Goal: Check status: Check status

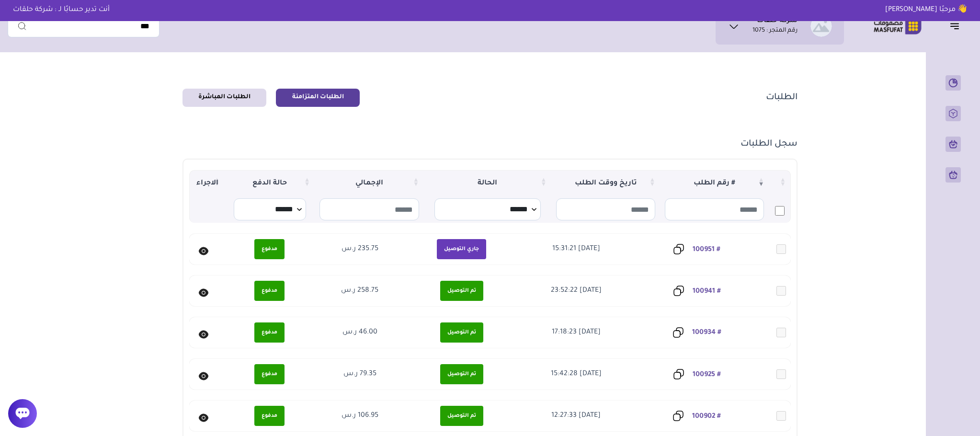
click at [709, 332] on link "# 100934" at bounding box center [706, 333] width 29 height 8
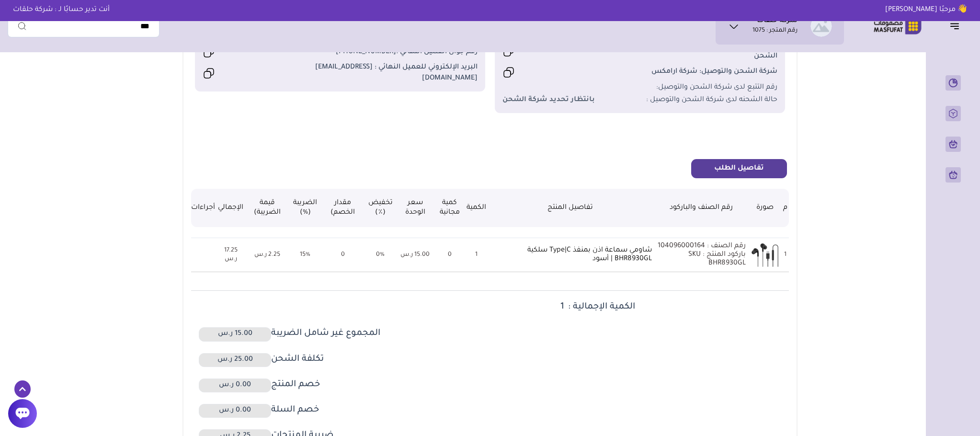
scroll to position [144, 0]
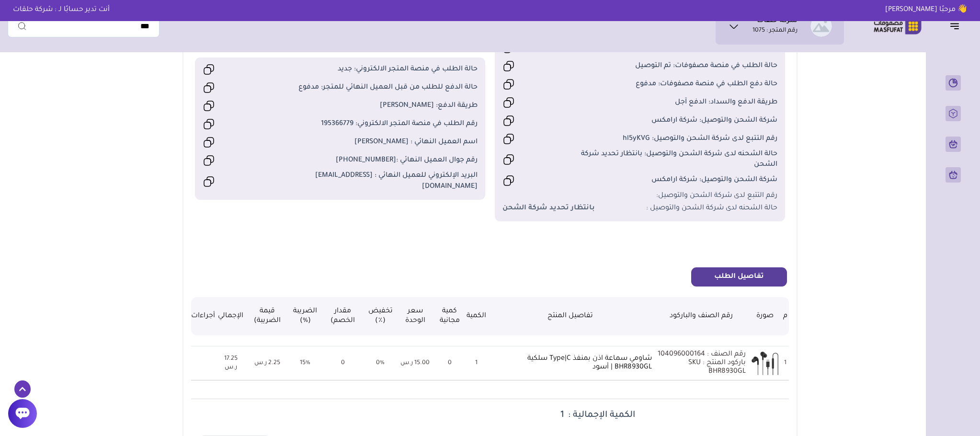
click at [346, 129] on span "رقم الطلب في منصة المتجر الالكتروني: 195366779" at bounding box center [375, 124] width 206 height 11
copy span "195366779"
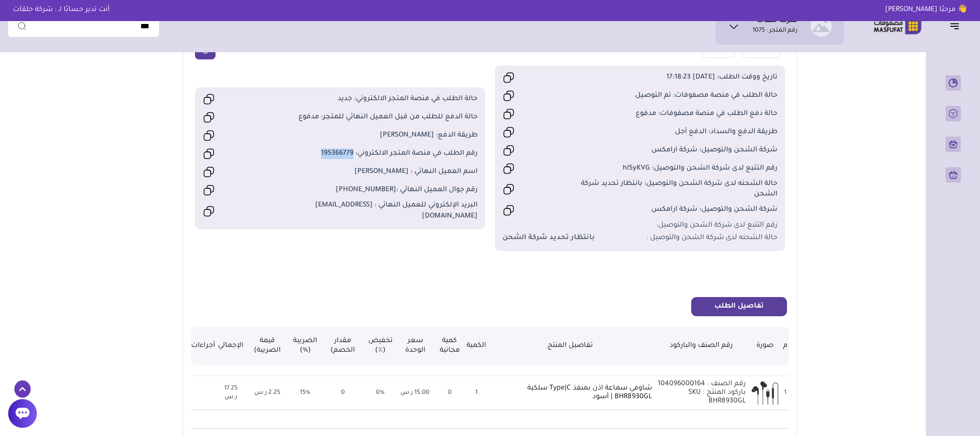
scroll to position [0, 0]
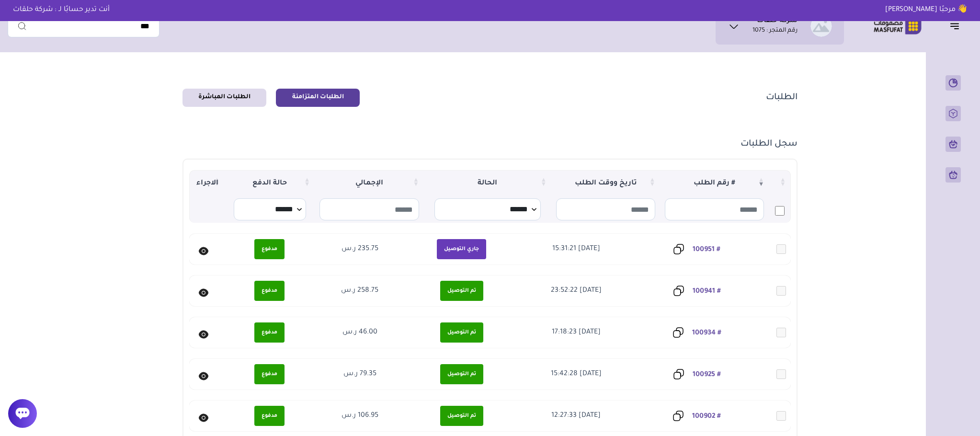
click at [709, 282] on td "# 100941" at bounding box center [694, 290] width 122 height 31
click at [715, 289] on link "# 100941" at bounding box center [707, 291] width 28 height 8
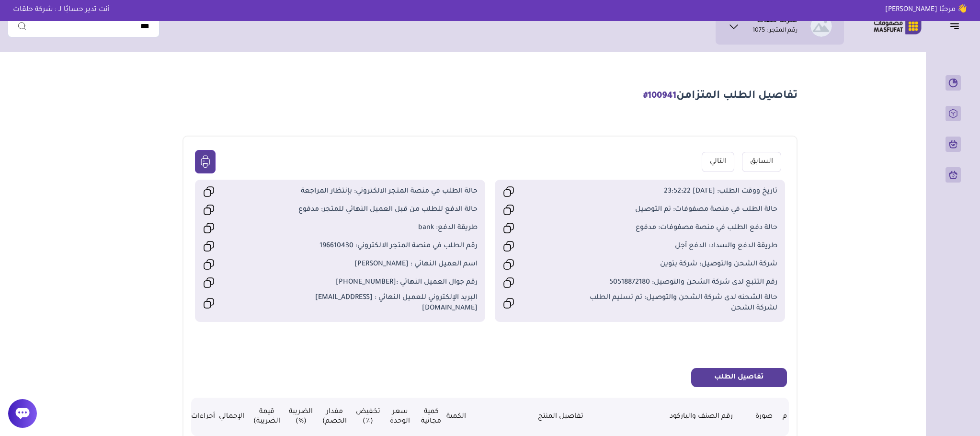
click at [341, 250] on span "رقم الطلب في منصة المتجر الالكتروني: 196610430" at bounding box center [375, 246] width 206 height 11
copy span "196610430"
click at [715, 169] on link "التالي" at bounding box center [718, 162] width 33 height 20
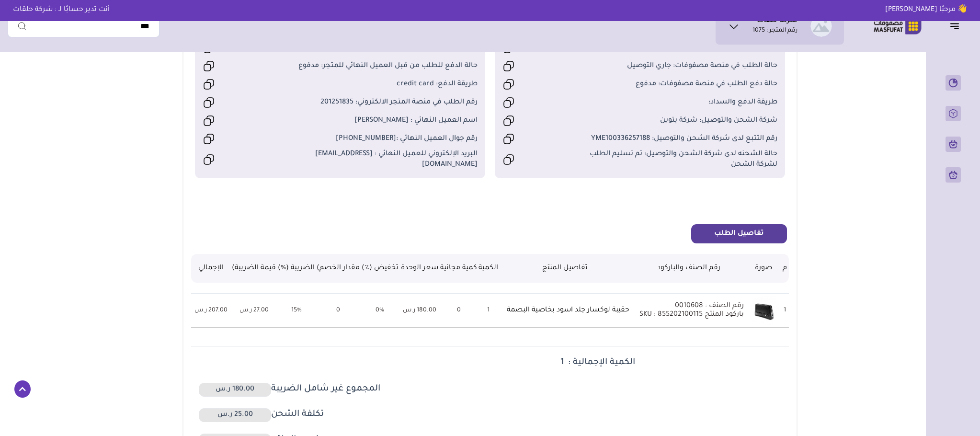
scroll to position [144, 0]
click at [341, 108] on span "رقم الطلب في منصة المتجر الالكتروني: 201251835" at bounding box center [375, 102] width 206 height 11
copy span "201251835"
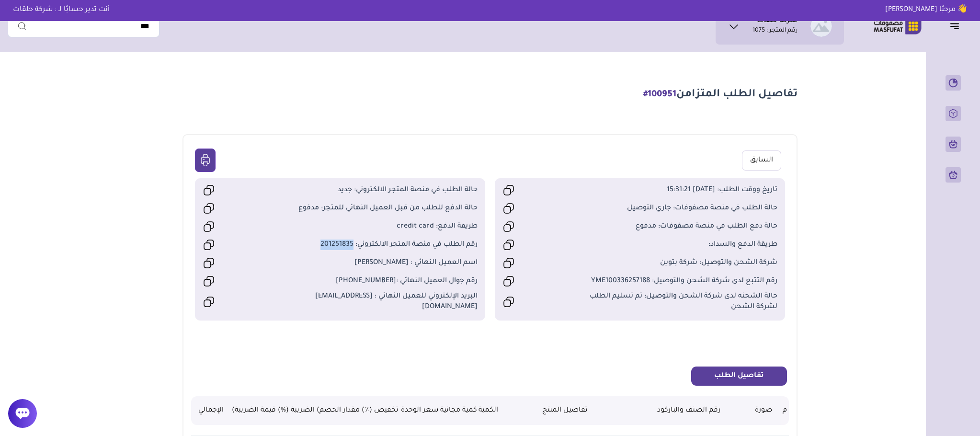
scroll to position [0, 0]
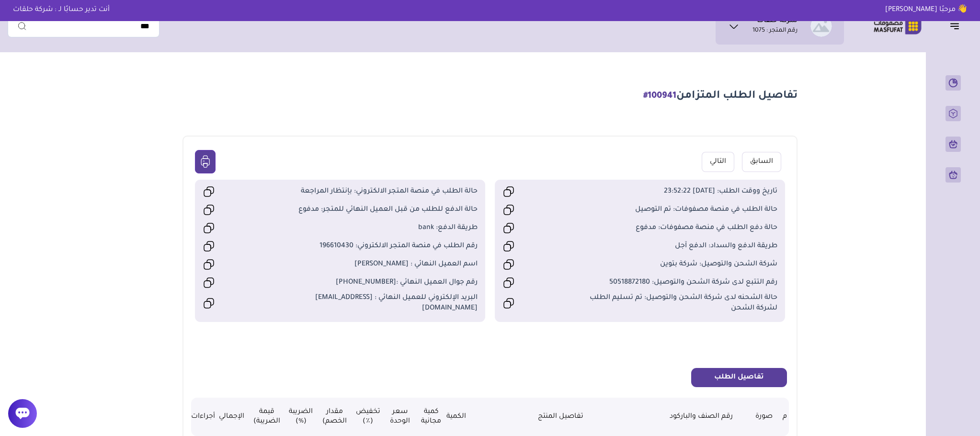
click at [763, 157] on link "السابق" at bounding box center [761, 162] width 39 height 20
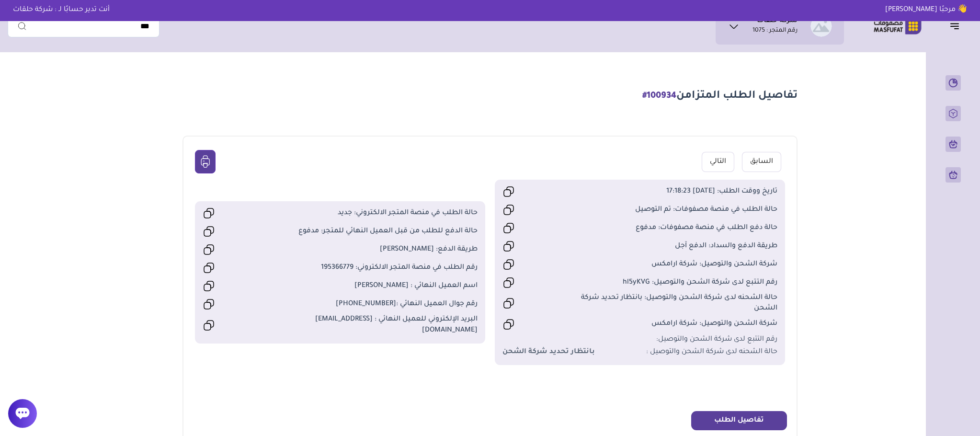
click at [716, 163] on link "التالي" at bounding box center [718, 162] width 33 height 20
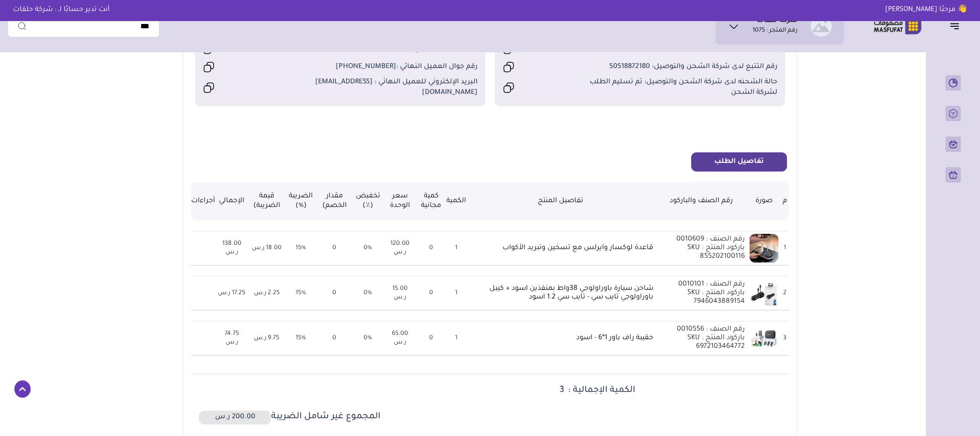
scroll to position [216, 0]
